Goal: Task Accomplishment & Management: Complete application form

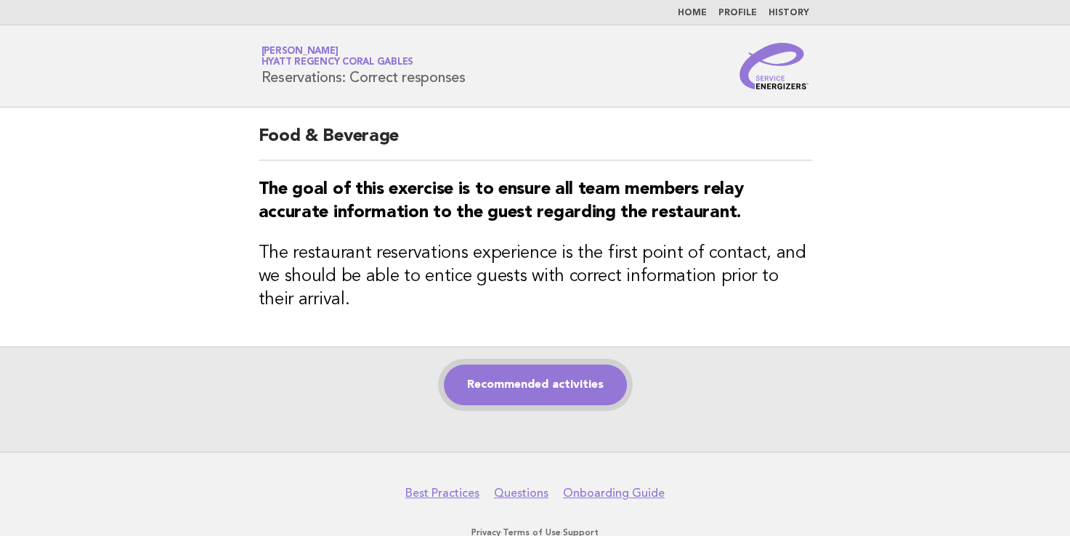
click at [538, 382] on link "Recommended activities" at bounding box center [535, 385] width 183 height 41
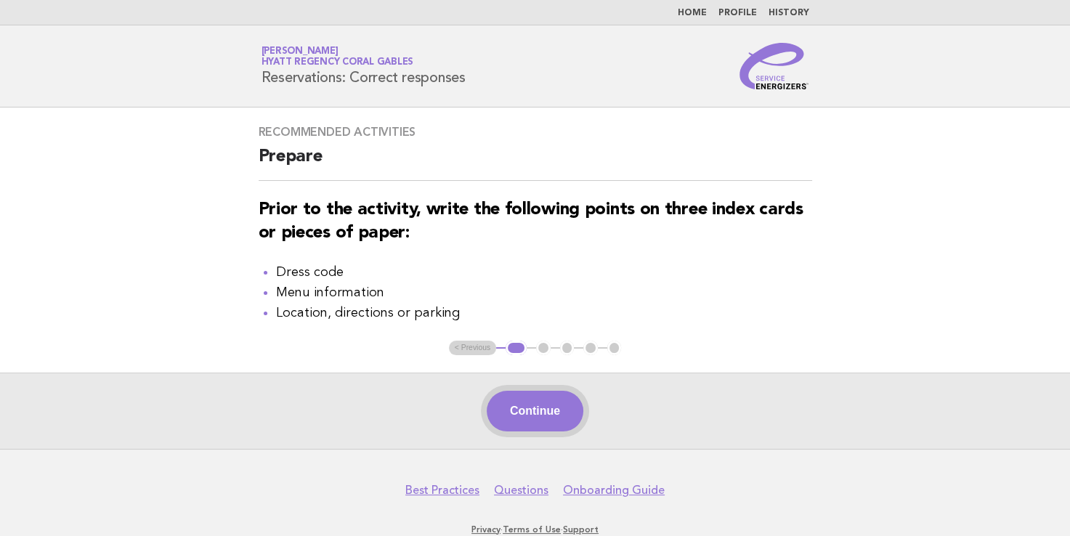
click at [535, 426] on button "Continue" at bounding box center [535, 411] width 97 height 41
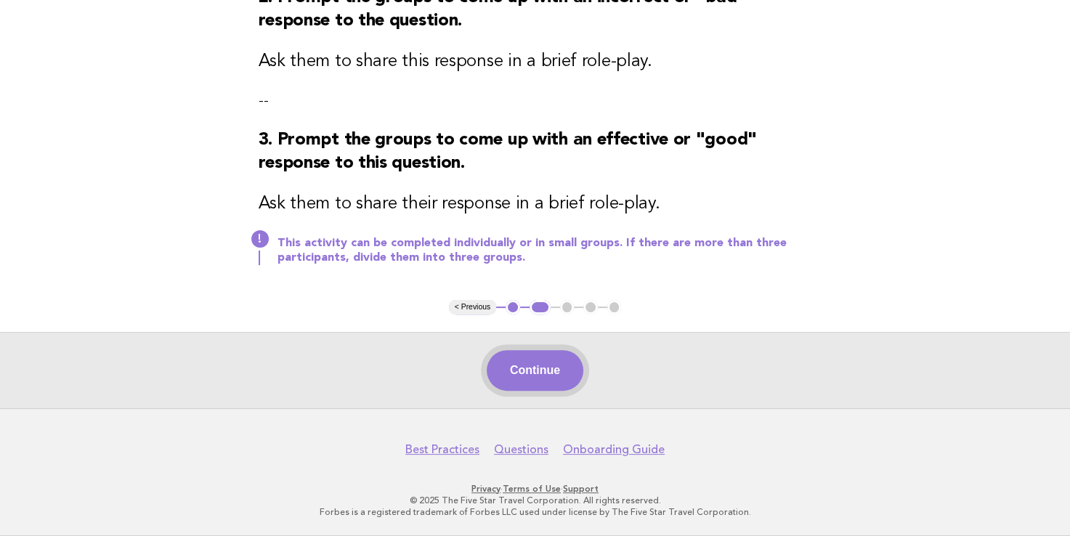
click at [543, 371] on button "Continue" at bounding box center [535, 370] width 97 height 41
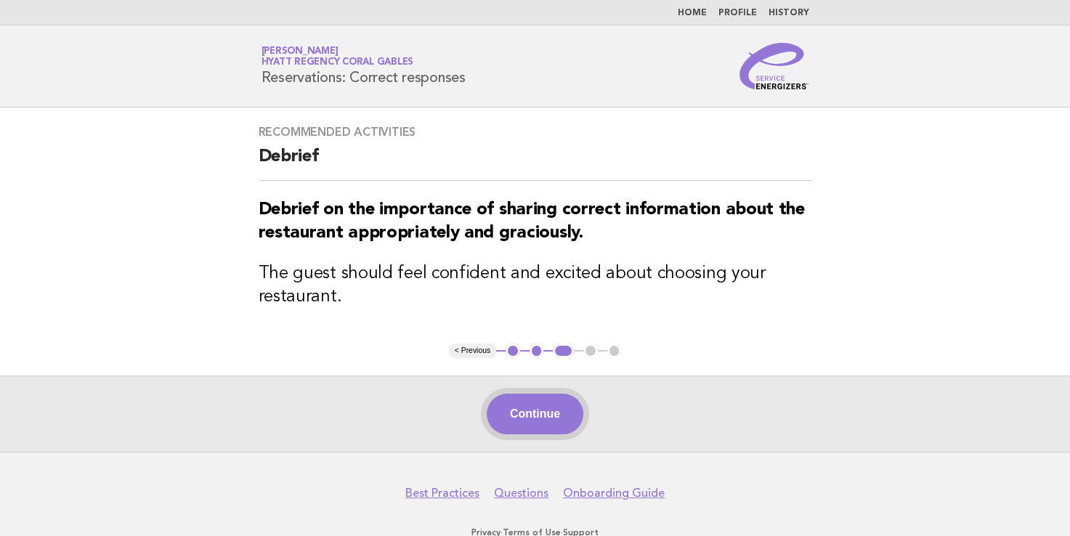
click at [565, 410] on button "Continue" at bounding box center [535, 414] width 97 height 41
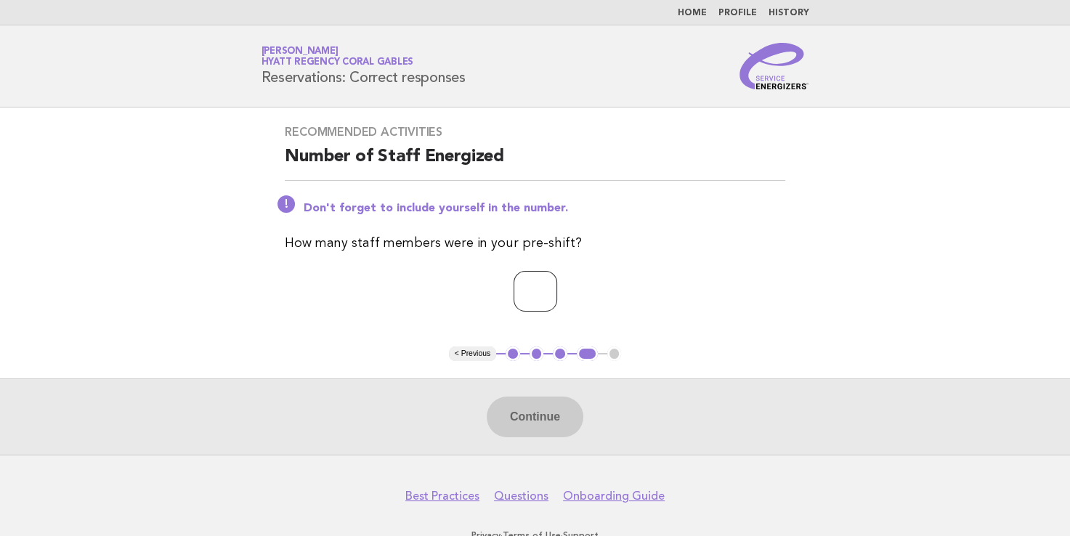
click at [532, 298] on input "number" at bounding box center [536, 291] width 44 height 41
type input "*"
drag, startPoint x: 535, startPoint y: 419, endPoint x: 526, endPoint y: 421, distance: 9.2
click at [529, 421] on button "Continue" at bounding box center [535, 417] width 97 height 41
